Goal: Feedback & Contribution: Leave review/rating

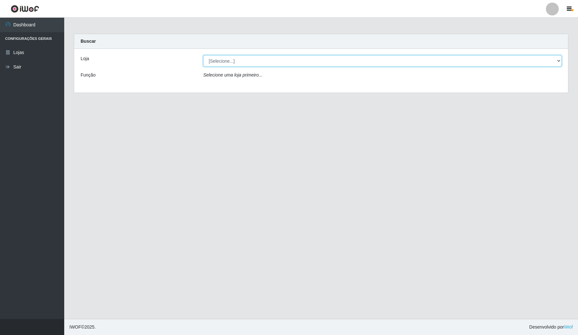
click at [411, 56] on select "[Selecione...] Rede Compras Supermercados - LOJA 4" at bounding box center [382, 60] width 359 height 11
select select "159"
click at [203, 55] on select "[Selecione...] Rede Compras Supermercados - LOJA 4" at bounding box center [382, 60] width 359 height 11
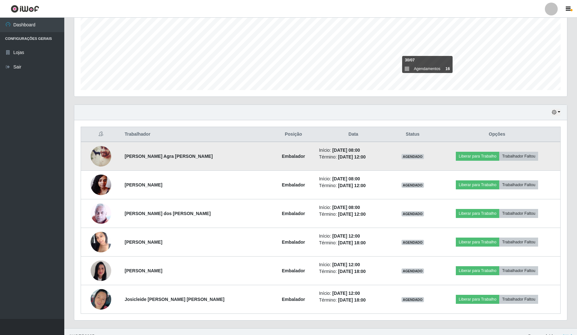
scroll to position [150, 0]
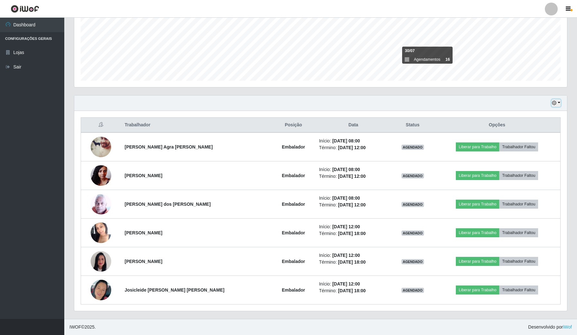
click at [411, 103] on icon "button" at bounding box center [554, 103] width 4 height 4
click at [411, 171] on button "Não encerrados" at bounding box center [534, 168] width 51 height 13
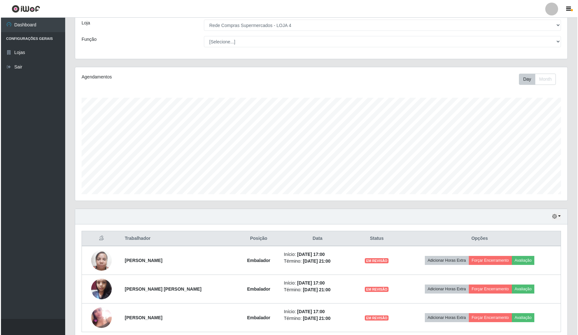
scroll to position [64, 0]
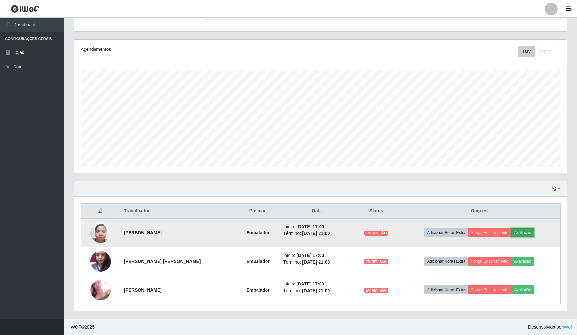
click at [411, 199] on button "Avaliação" at bounding box center [522, 232] width 23 height 9
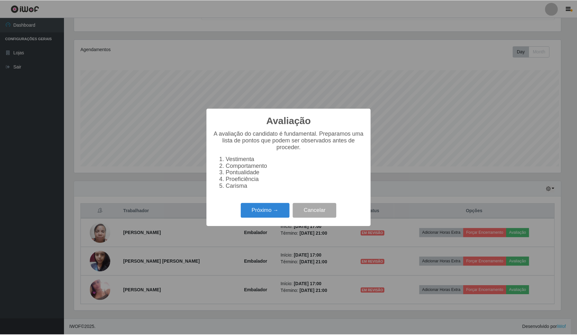
scroll to position [134, 488]
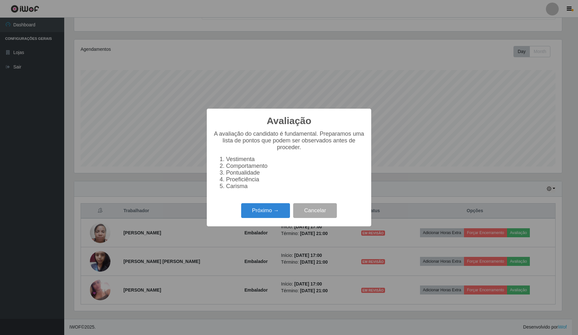
click at [109, 199] on div "Avaliação × A avaliação do candidato é fundamental. Preparamos uma lista de pon…" at bounding box center [289, 167] width 578 height 335
click at [327, 199] on button "Cancelar" at bounding box center [315, 210] width 44 height 15
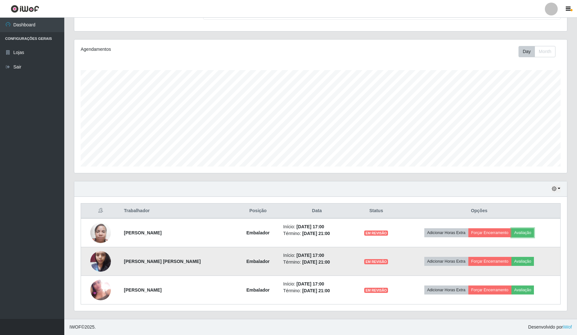
scroll to position [134, 492]
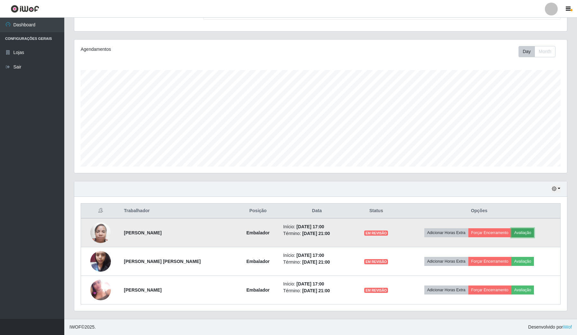
click at [411, 199] on button "Avaliação" at bounding box center [522, 232] width 23 height 9
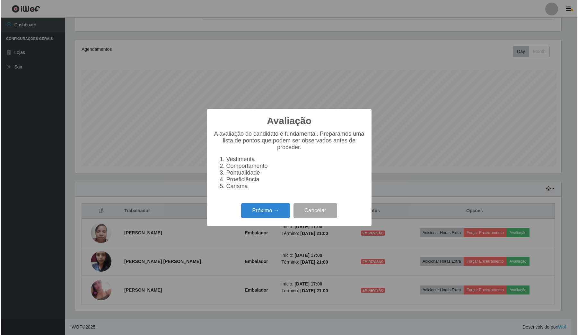
scroll to position [134, 488]
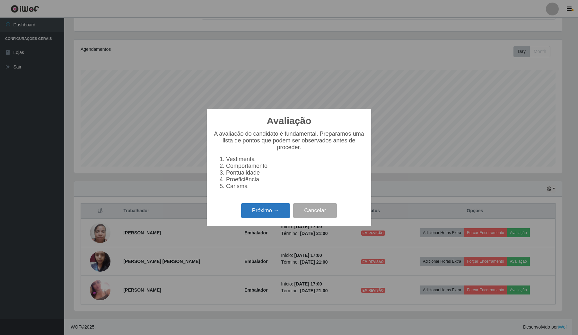
click at [273, 199] on button "Próximo →" at bounding box center [265, 210] width 49 height 15
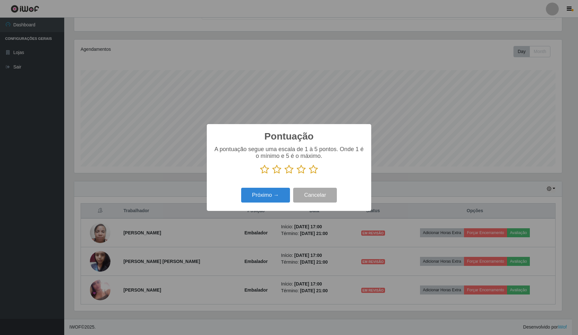
click at [312, 172] on icon at bounding box center [313, 170] width 9 height 10
click at [309, 174] on input "radio" at bounding box center [309, 174] width 0 height 0
click at [289, 190] on button "Próximo →" at bounding box center [265, 195] width 49 height 15
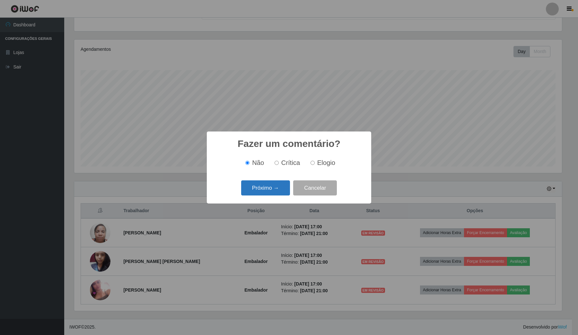
click at [275, 195] on button "Próximo →" at bounding box center [265, 187] width 49 height 15
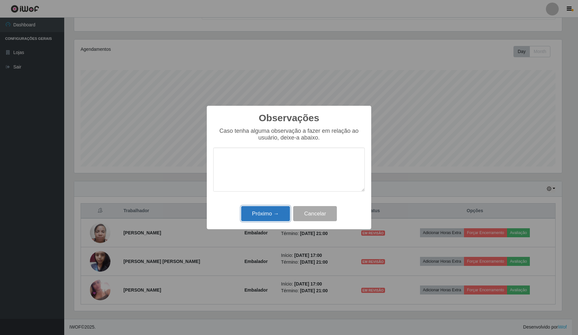
click at [273, 199] on button "Próximo →" at bounding box center [265, 213] width 49 height 15
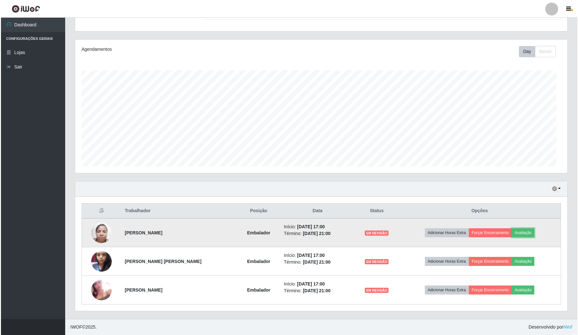
scroll to position [134, 492]
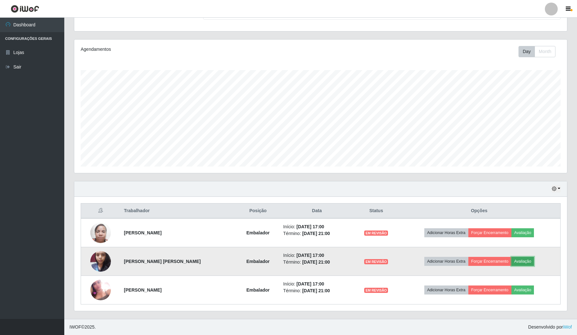
click at [411, 199] on button "Avaliação" at bounding box center [522, 261] width 23 height 9
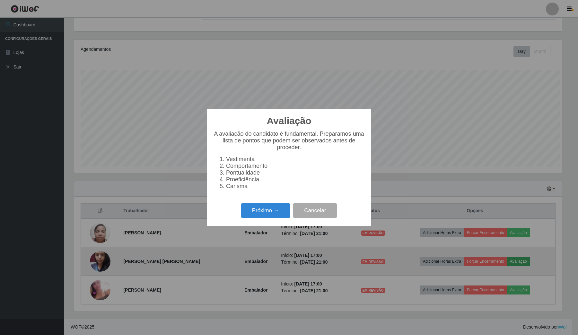
scroll to position [134, 488]
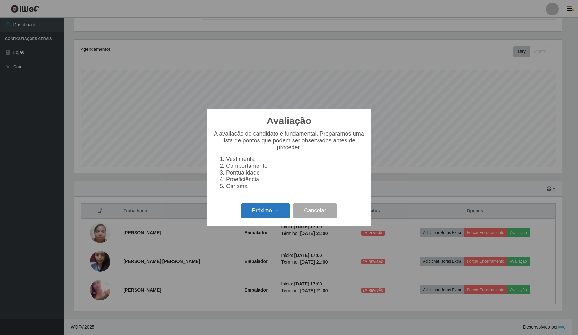
click at [265, 199] on button "Próximo →" at bounding box center [265, 210] width 49 height 15
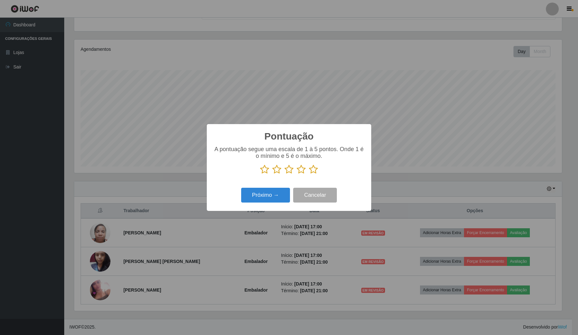
scroll to position [321248, 320893]
click at [312, 169] on icon at bounding box center [313, 170] width 9 height 10
click at [309, 174] on input "radio" at bounding box center [309, 174] width 0 height 0
click at [257, 196] on button "Próximo →" at bounding box center [265, 195] width 49 height 15
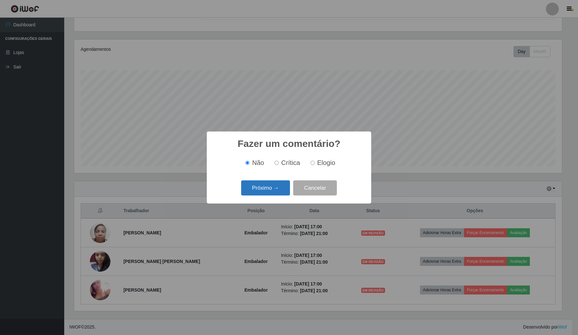
click at [273, 184] on button "Próximo →" at bounding box center [265, 187] width 49 height 15
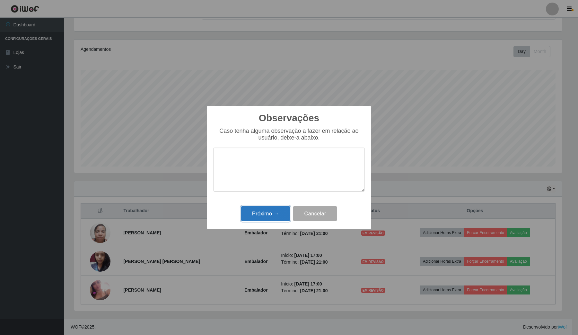
click at [270, 199] on button "Próximo →" at bounding box center [265, 213] width 49 height 15
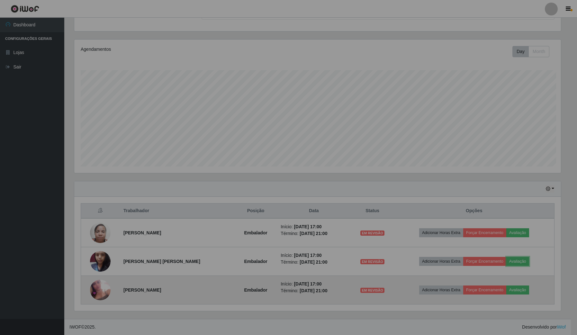
scroll to position [134, 492]
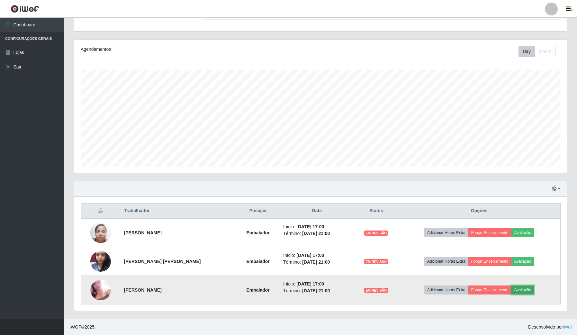
click at [411, 199] on button "Avaliação" at bounding box center [522, 289] width 23 height 9
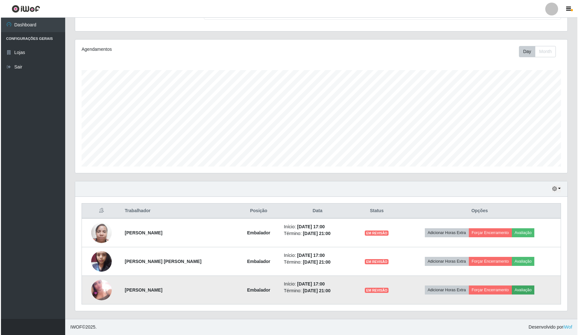
scroll to position [134, 488]
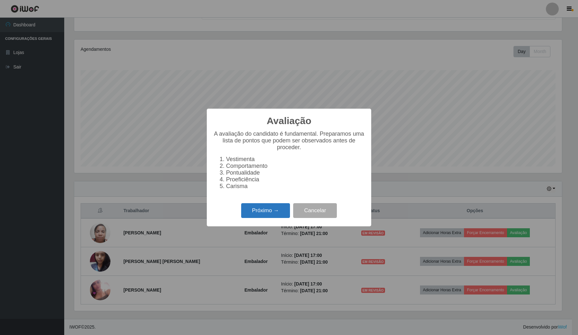
click at [270, 199] on button "Próximo →" at bounding box center [265, 210] width 49 height 15
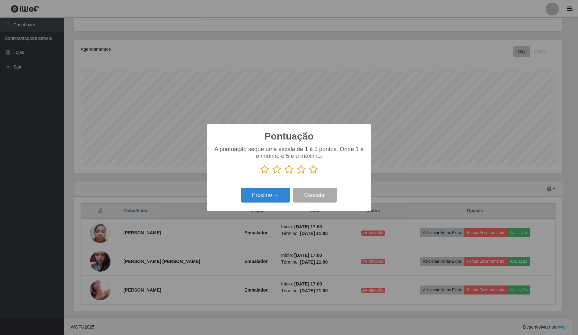
click at [310, 171] on icon at bounding box center [313, 170] width 9 height 10
click at [309, 174] on input "radio" at bounding box center [309, 174] width 0 height 0
click at [283, 193] on button "Próximo →" at bounding box center [265, 195] width 49 height 15
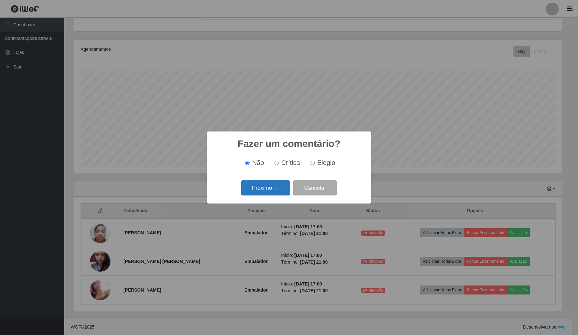
click at [283, 190] on button "Próximo →" at bounding box center [265, 187] width 49 height 15
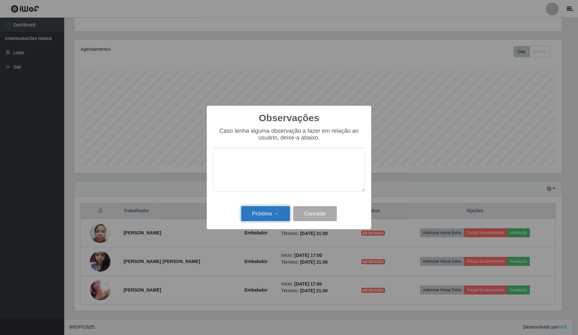
click at [278, 199] on button "Próximo →" at bounding box center [265, 213] width 49 height 15
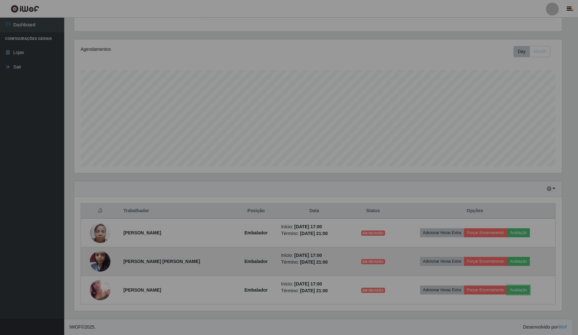
scroll to position [134, 492]
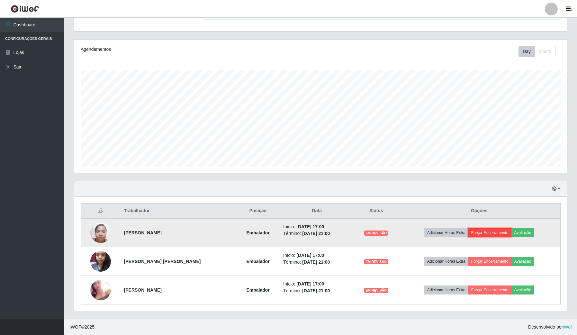
click at [411, 199] on button "Forçar Encerramento" at bounding box center [489, 232] width 43 height 9
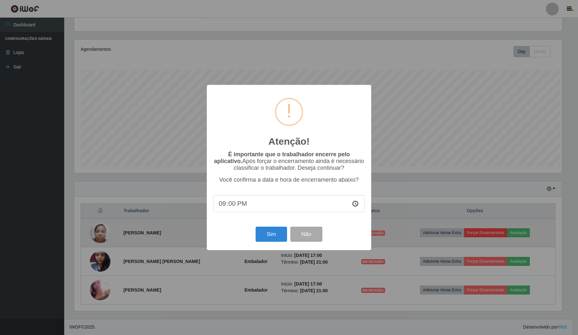
scroll to position [0, 0]
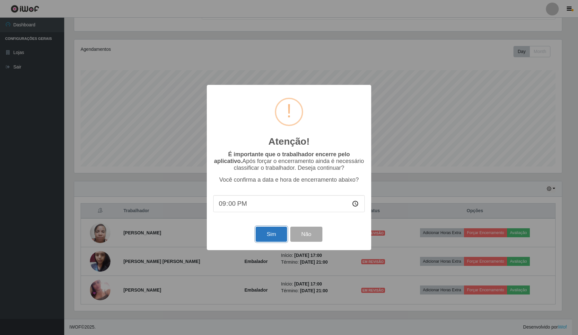
click at [277, 199] on button "Sim" at bounding box center [271, 234] width 31 height 15
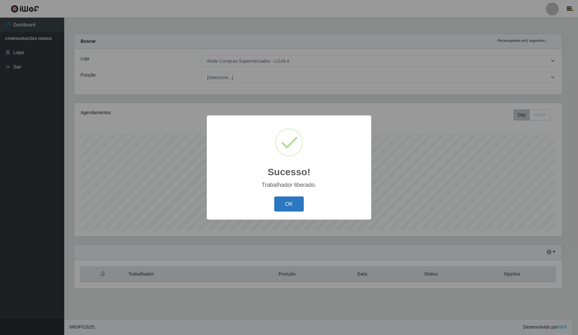
click at [289, 199] on button "OK" at bounding box center [289, 203] width 30 height 15
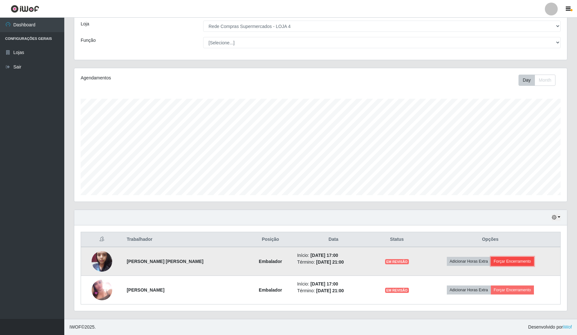
click at [411, 199] on button "Forçar Encerramento" at bounding box center [512, 261] width 43 height 9
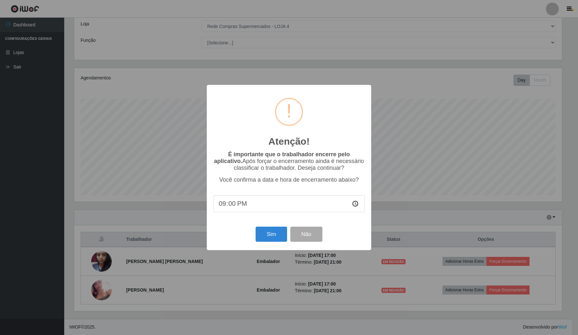
click at [276, 199] on div "Sim Não" at bounding box center [289, 234] width 152 height 18
click at [273, 199] on button "Sim" at bounding box center [271, 234] width 31 height 15
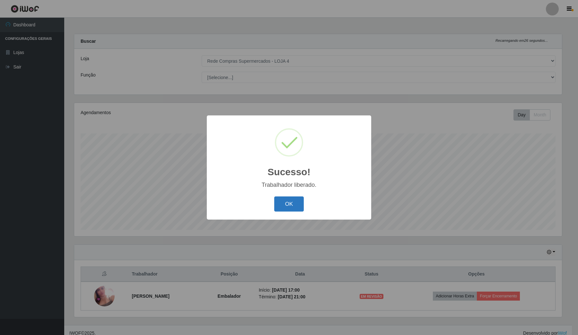
click at [290, 199] on button "OK" at bounding box center [289, 203] width 30 height 15
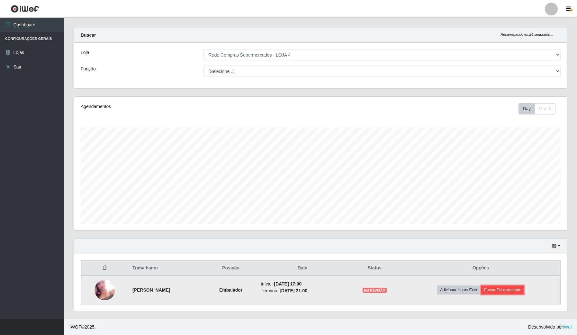
click at [411, 199] on button "Forçar Encerramento" at bounding box center [502, 289] width 43 height 9
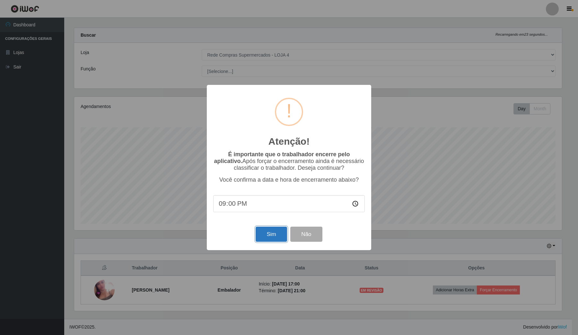
click at [276, 199] on button "Sim" at bounding box center [271, 234] width 31 height 15
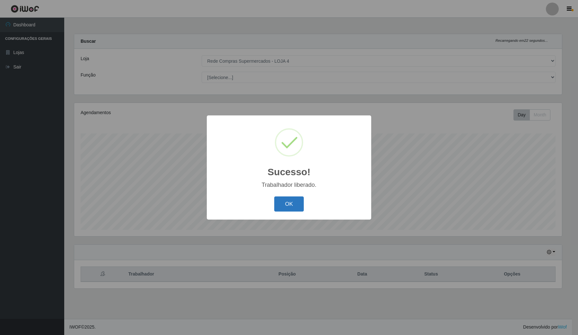
click at [295, 199] on button "OK" at bounding box center [289, 203] width 30 height 15
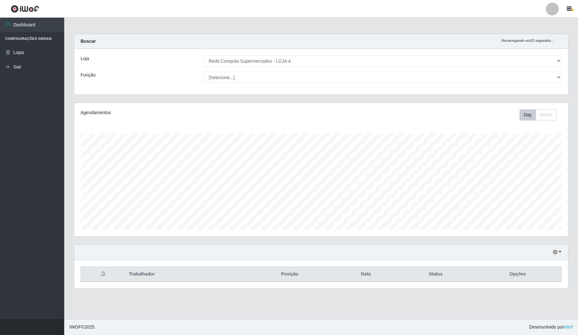
click at [411, 199] on div "Hoje 1 dia 3 dias 1 Semana Não encerrados" at bounding box center [557, 251] width 9 height 7
click at [411, 199] on icon "button" at bounding box center [555, 252] width 4 height 4
click at [411, 199] on button "1 Semana" at bounding box center [536, 227] width 51 height 13
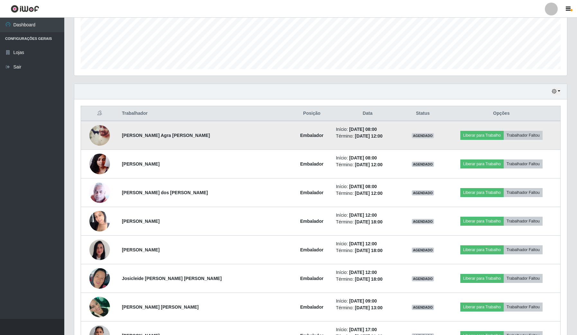
click at [104, 136] on img at bounding box center [99, 135] width 21 height 26
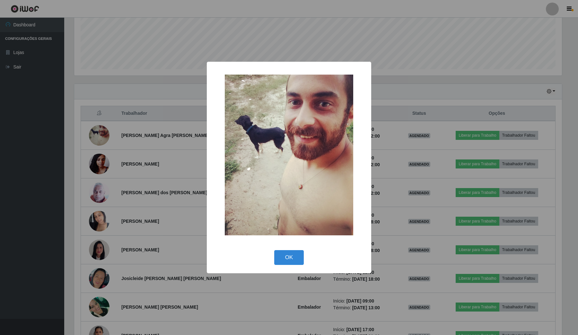
click at [102, 136] on div "× OK Cancel" at bounding box center [289, 167] width 578 height 335
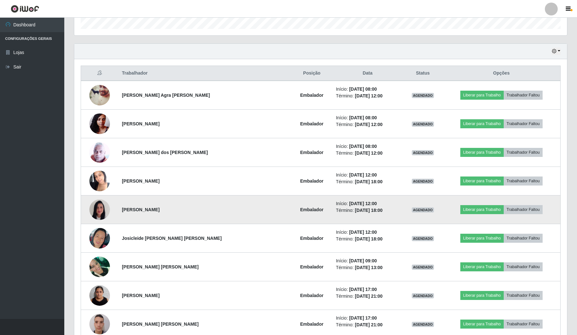
click at [96, 199] on img at bounding box center [99, 209] width 21 height 27
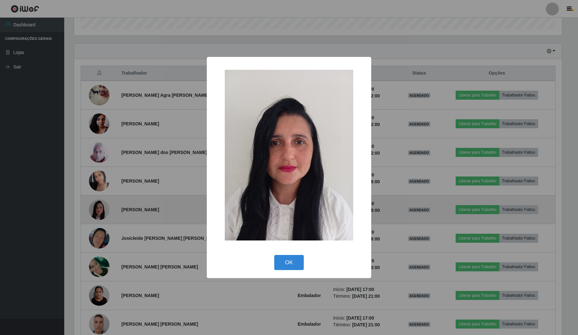
click at [96, 199] on div "× OK Cancel" at bounding box center [289, 167] width 578 height 335
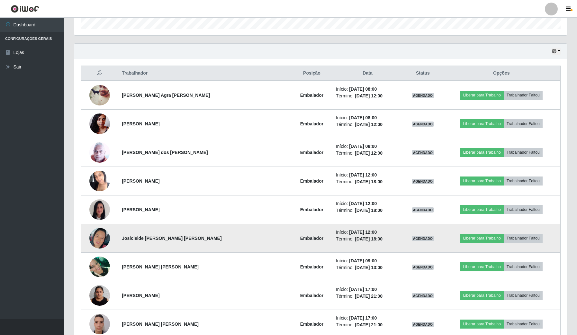
click at [106, 199] on img at bounding box center [99, 238] width 21 height 37
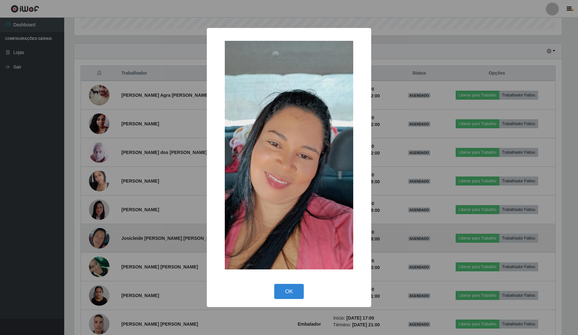
click at [106, 199] on div "× OK Cancel" at bounding box center [289, 167] width 578 height 335
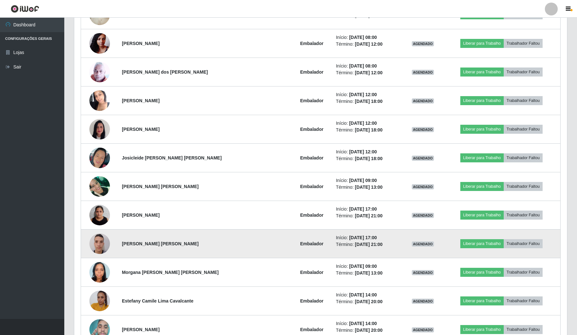
click at [103, 199] on img at bounding box center [99, 243] width 21 height 27
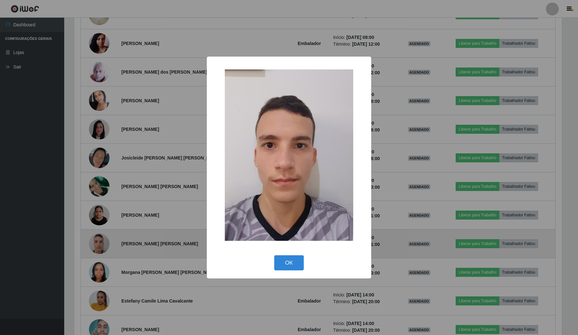
click at [103, 199] on div "× OK Cancel" at bounding box center [289, 167] width 578 height 335
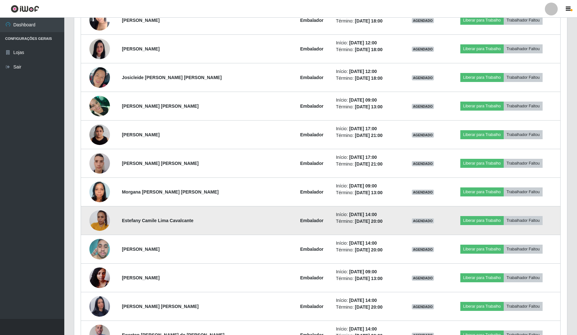
click at [103, 199] on img at bounding box center [99, 220] width 21 height 27
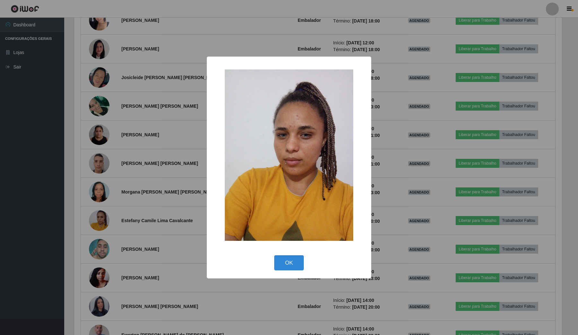
click at [105, 199] on div "× OK Cancel" at bounding box center [289, 167] width 578 height 335
